Goal: Information Seeking & Learning: Learn about a topic

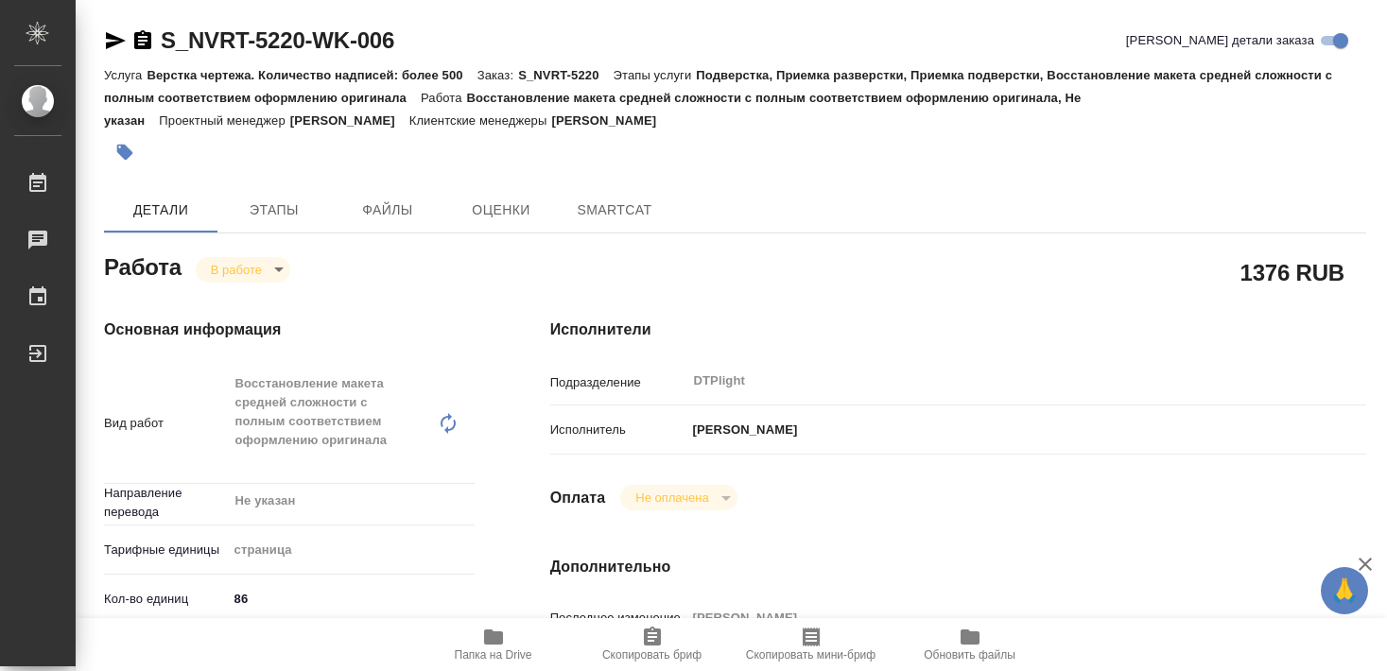
type textarea "x"
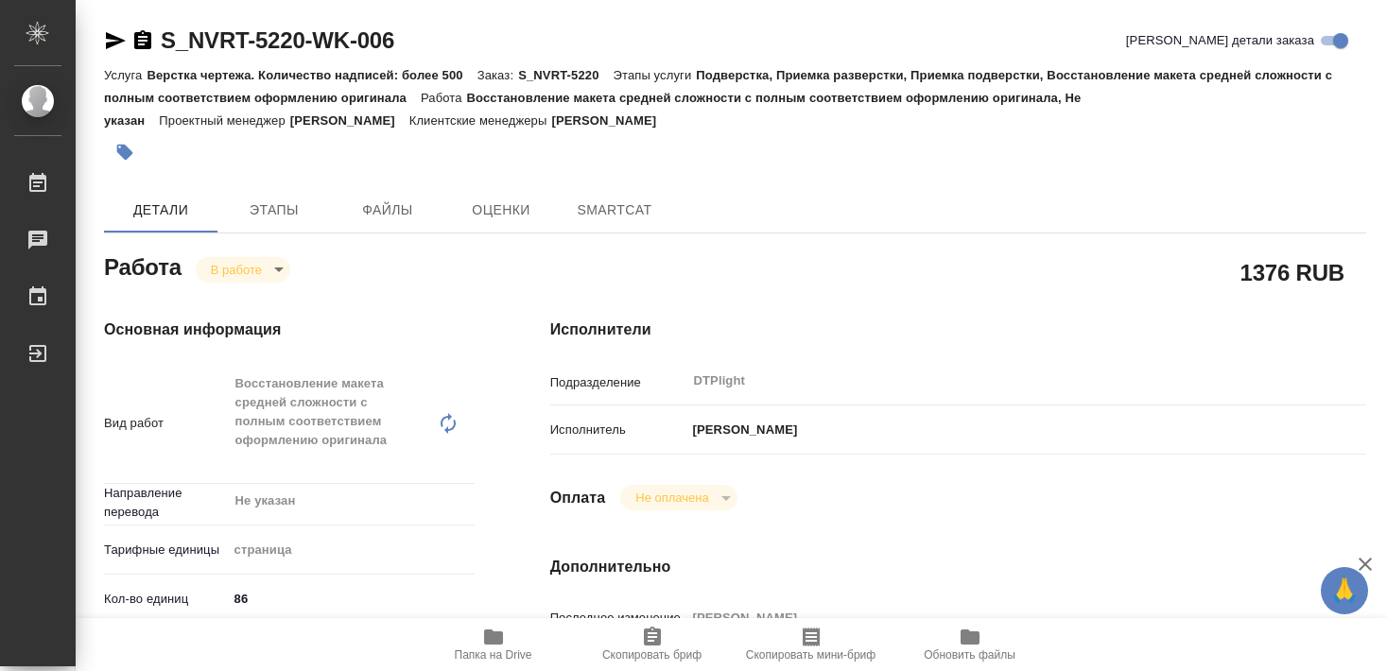
type textarea "x"
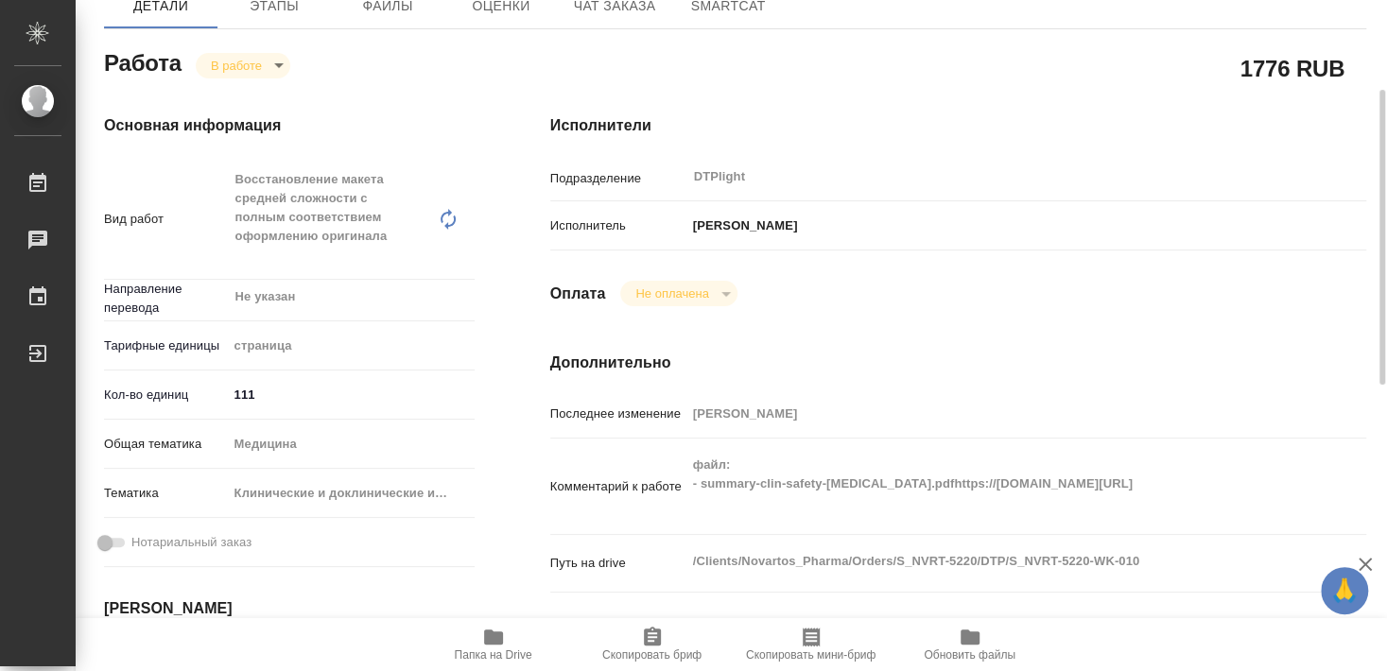
scroll to position [306, 0]
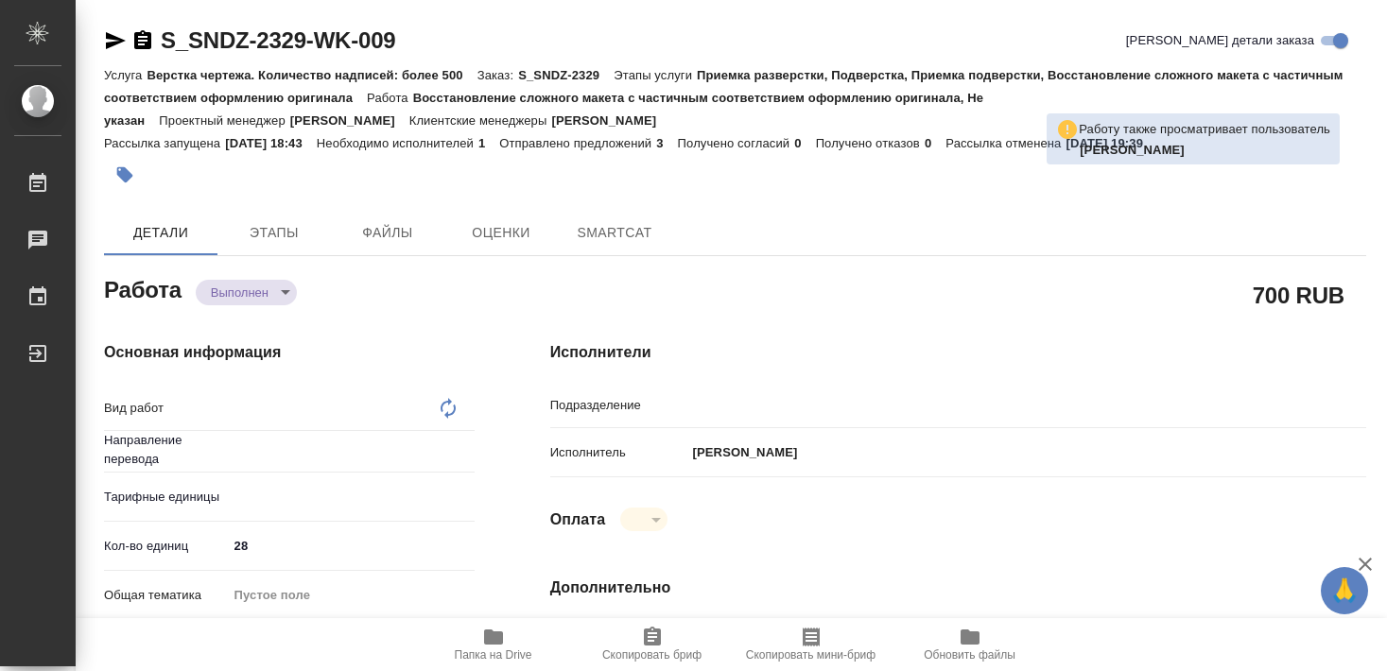
type textarea "Восстановление сложного макета с частичным соответствием оформлению оригинала"
type textarea "x"
type input "Не указан"
type input "DTPlight"
type textarea "x"
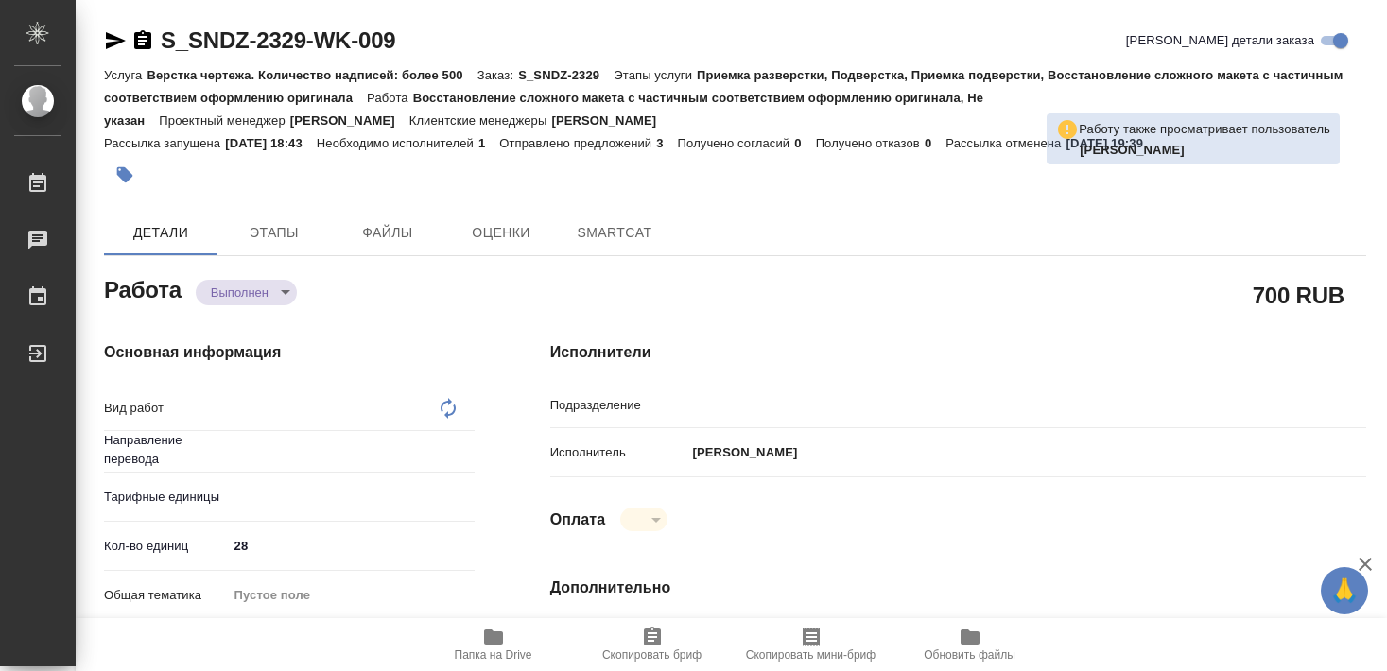
type textarea "x"
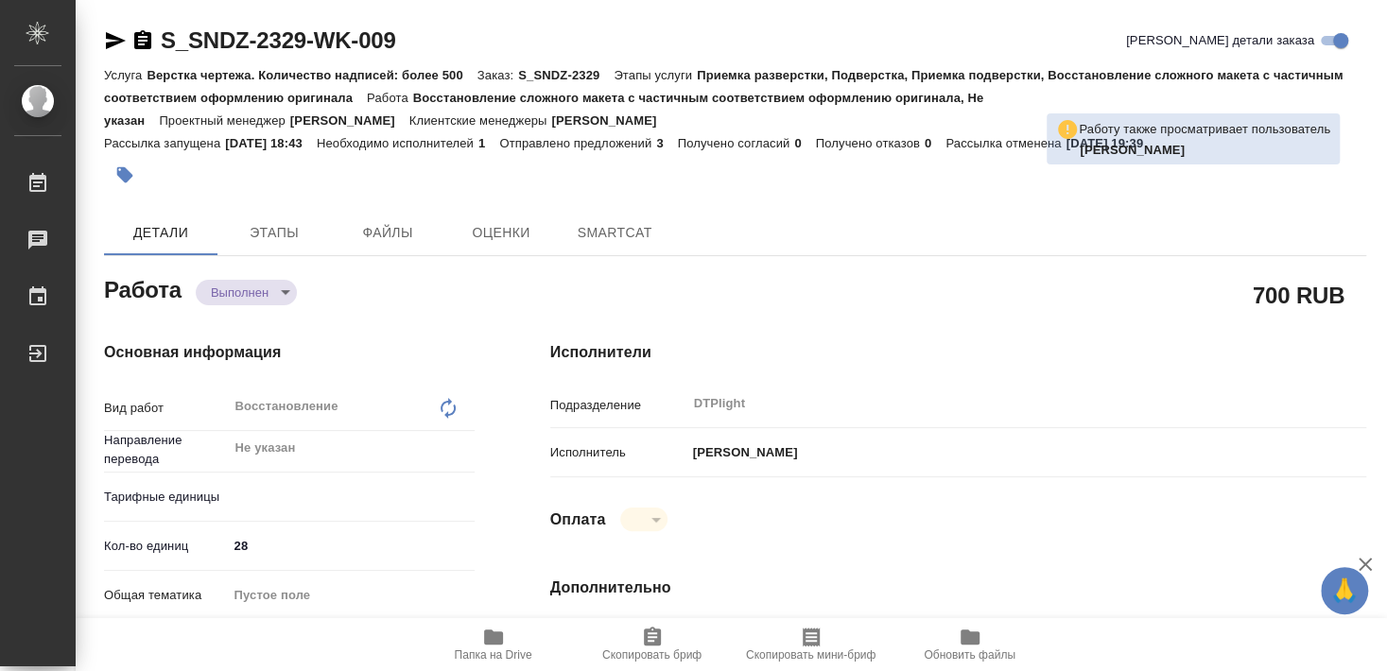
type textarea "x"
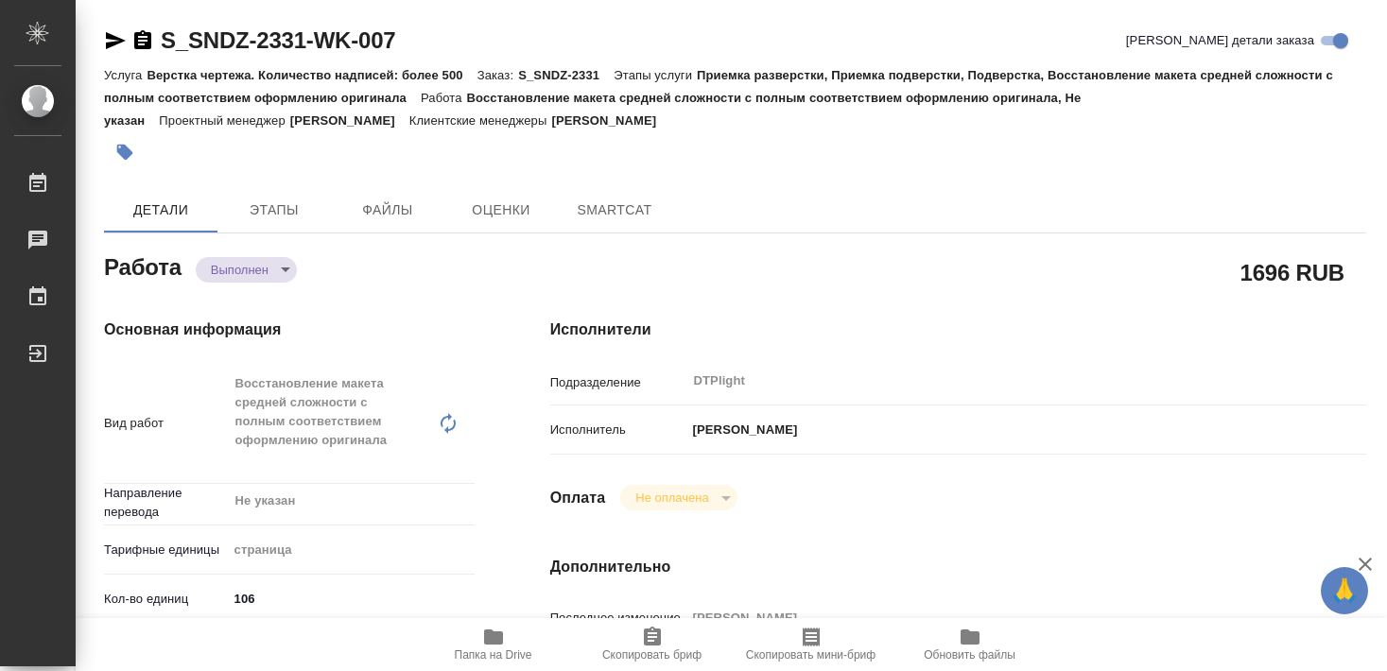
type textarea "x"
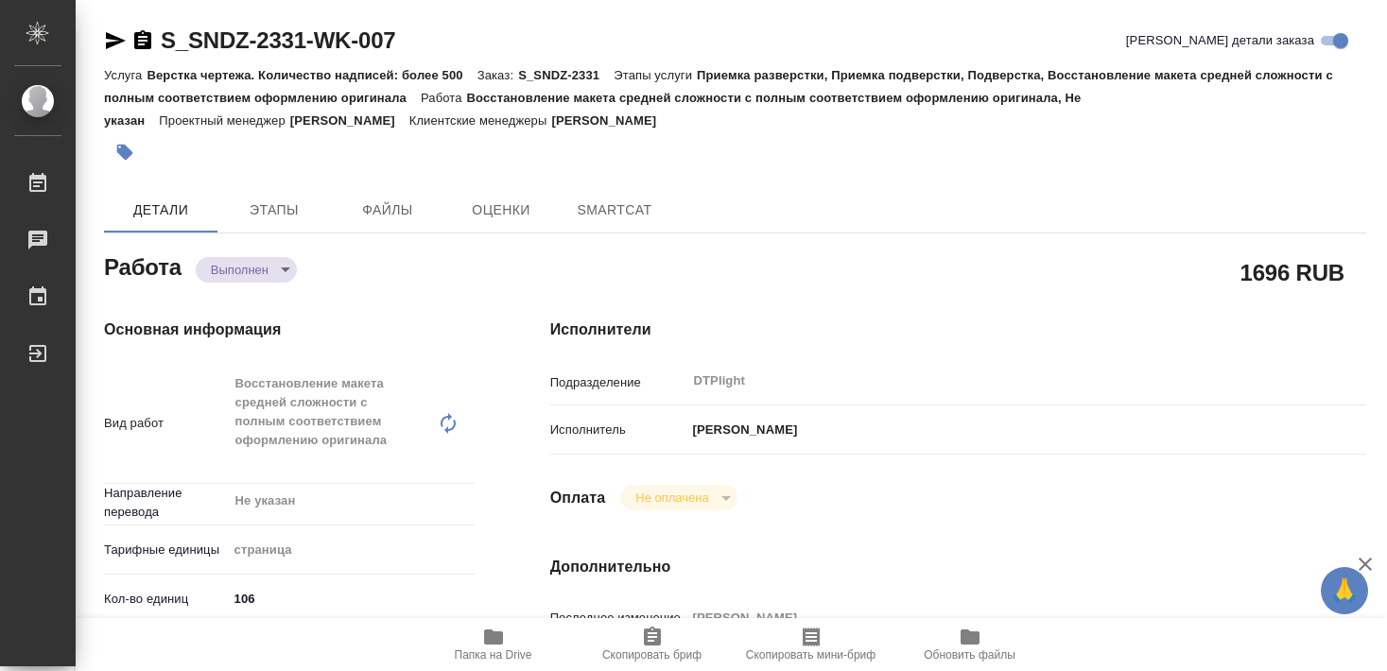
type textarea "x"
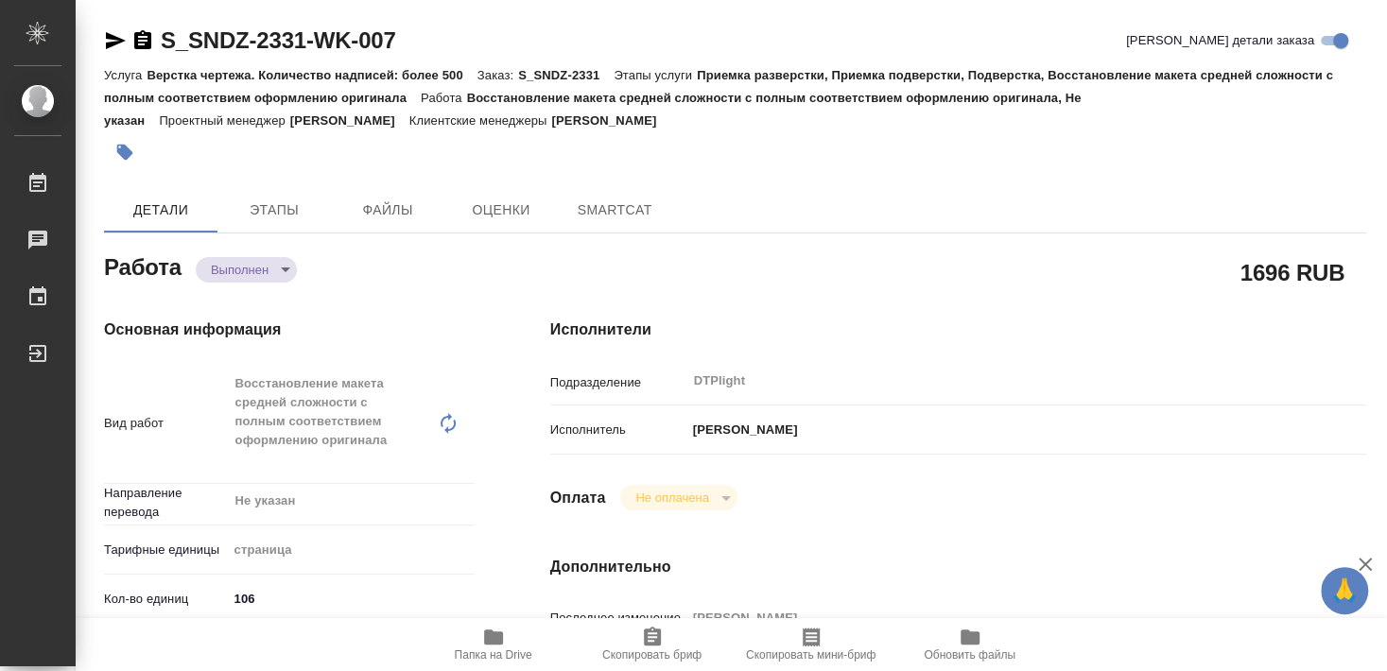
type textarea "x"
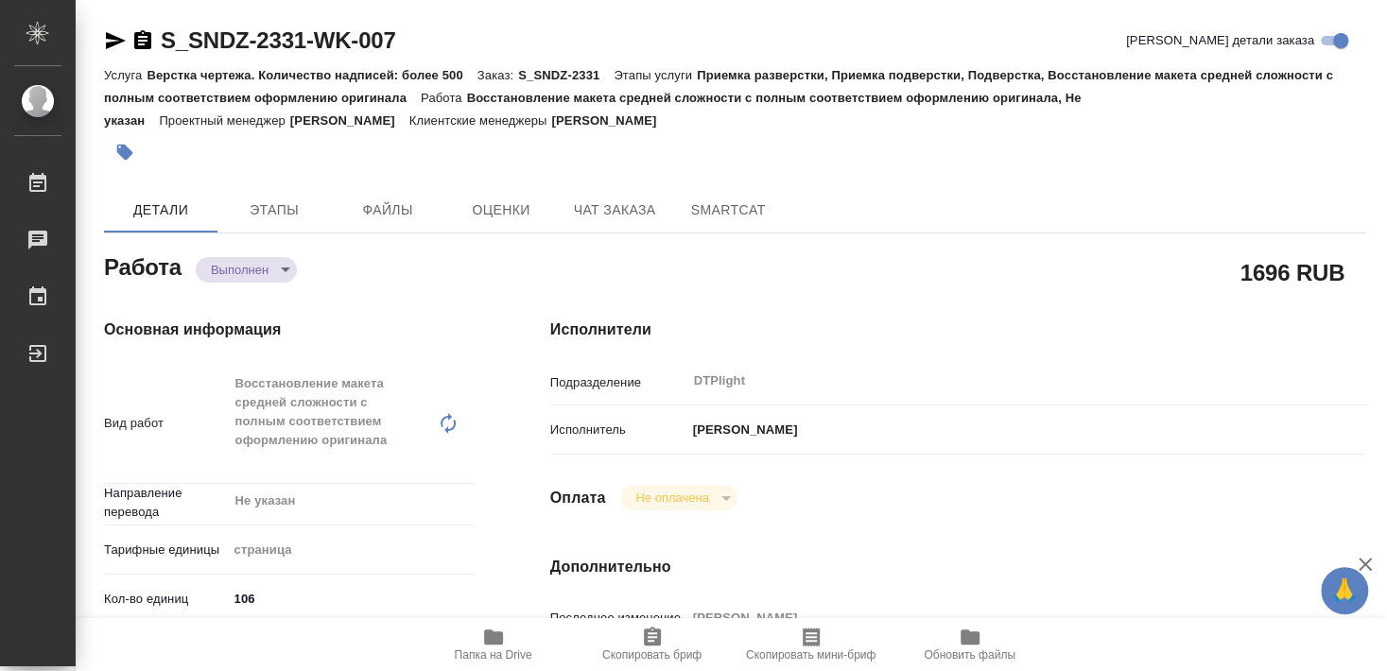
type textarea "x"
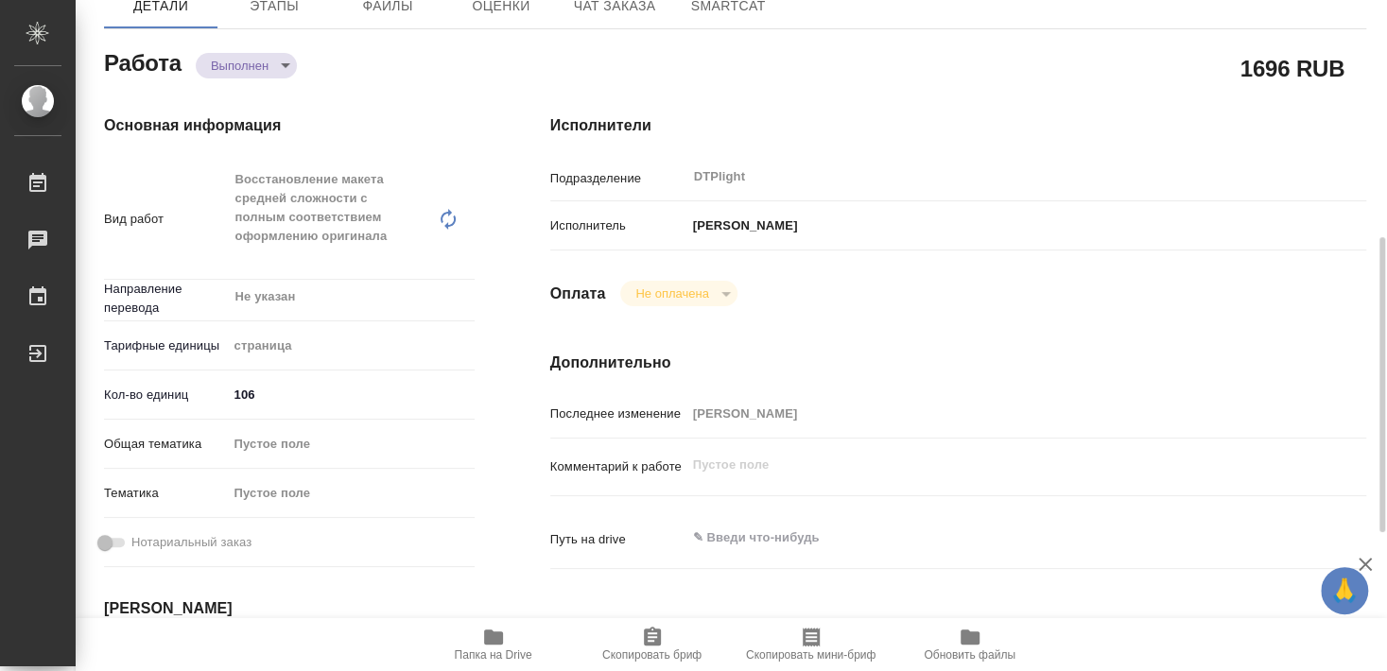
scroll to position [306, 0]
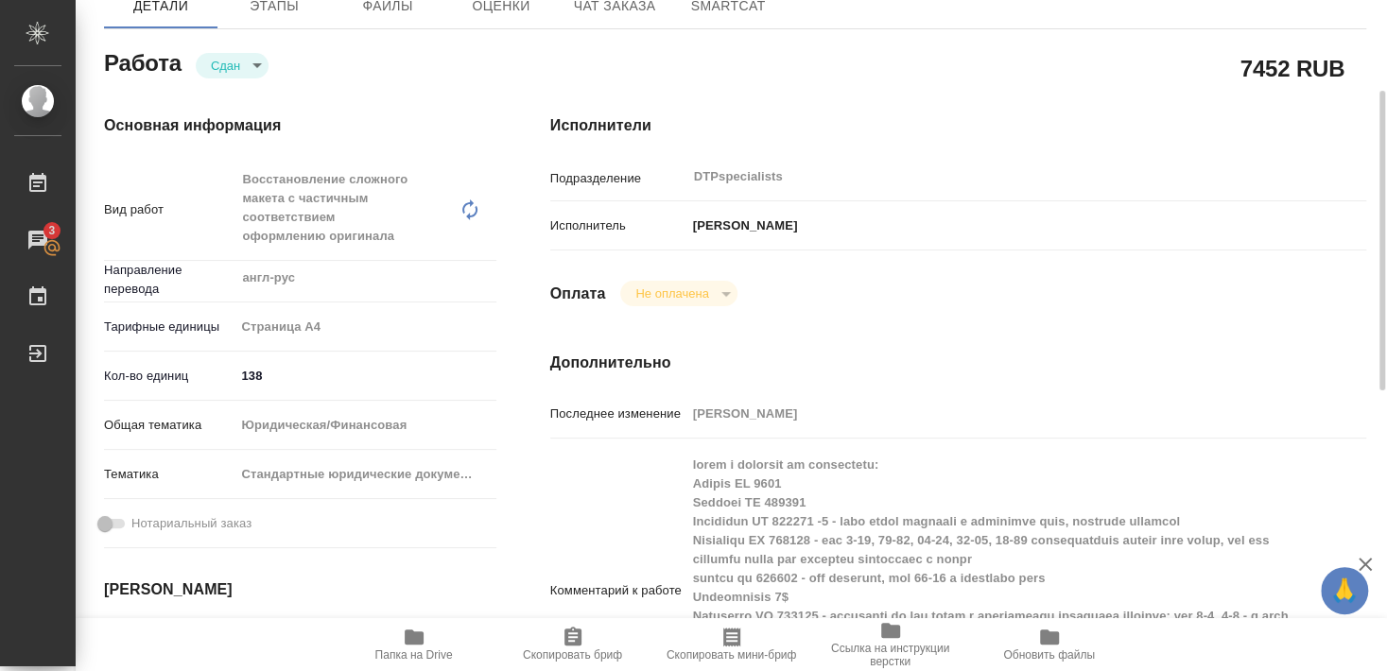
scroll to position [306, 0]
